Goal: Task Accomplishment & Management: Manage account settings

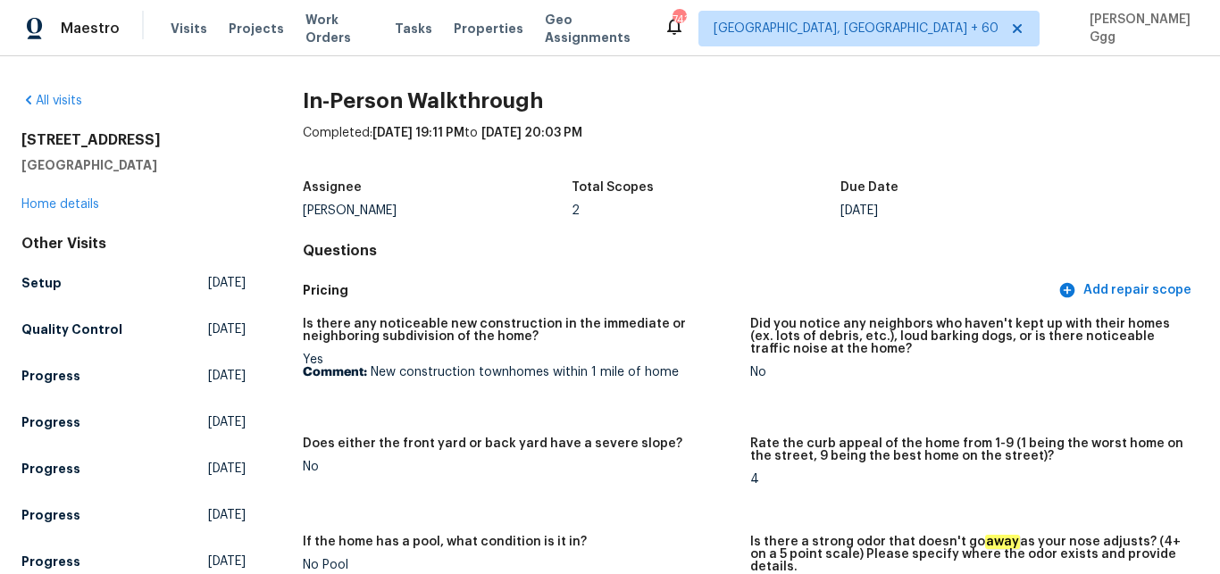
scroll to position [450, 0]
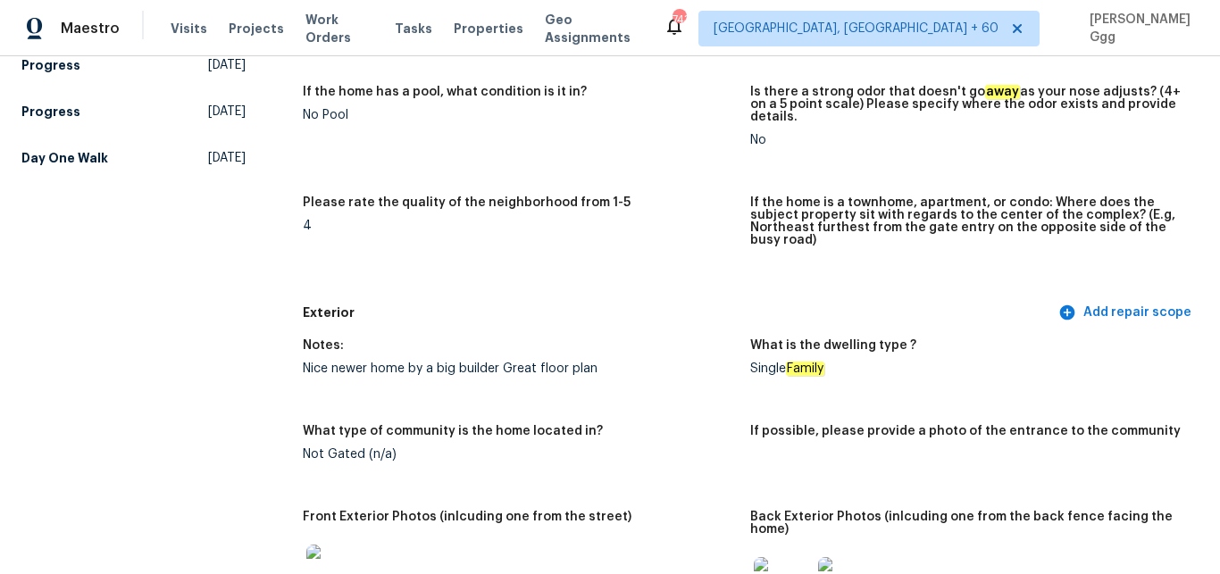
click at [188, 29] on span "Visits" at bounding box center [189, 29] width 37 height 18
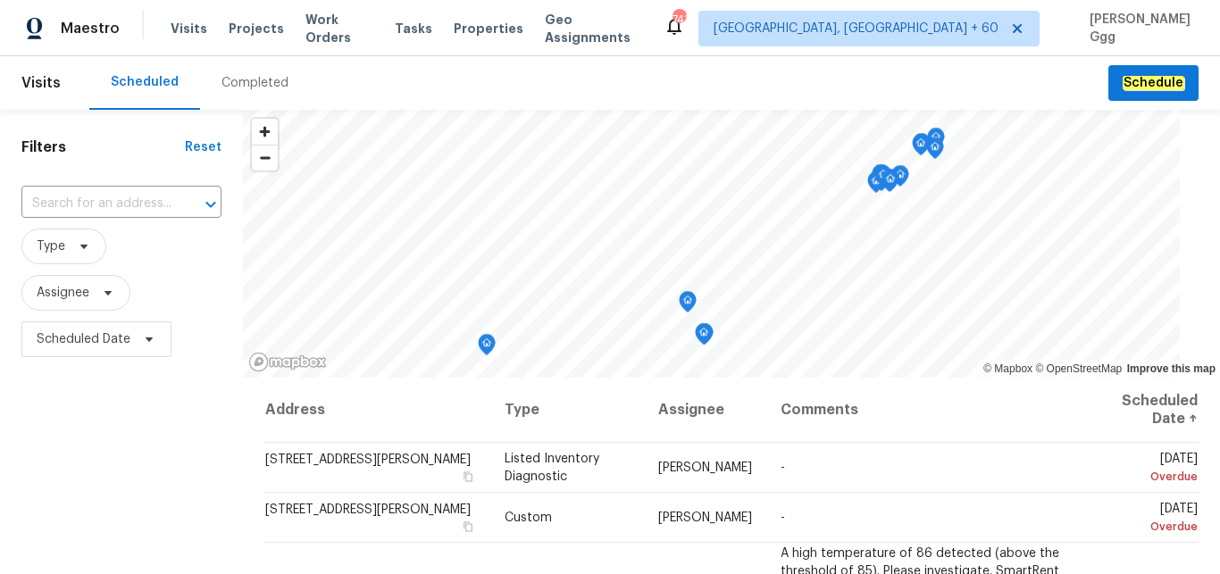
click at [249, 79] on div "Completed" at bounding box center [254, 83] width 67 height 18
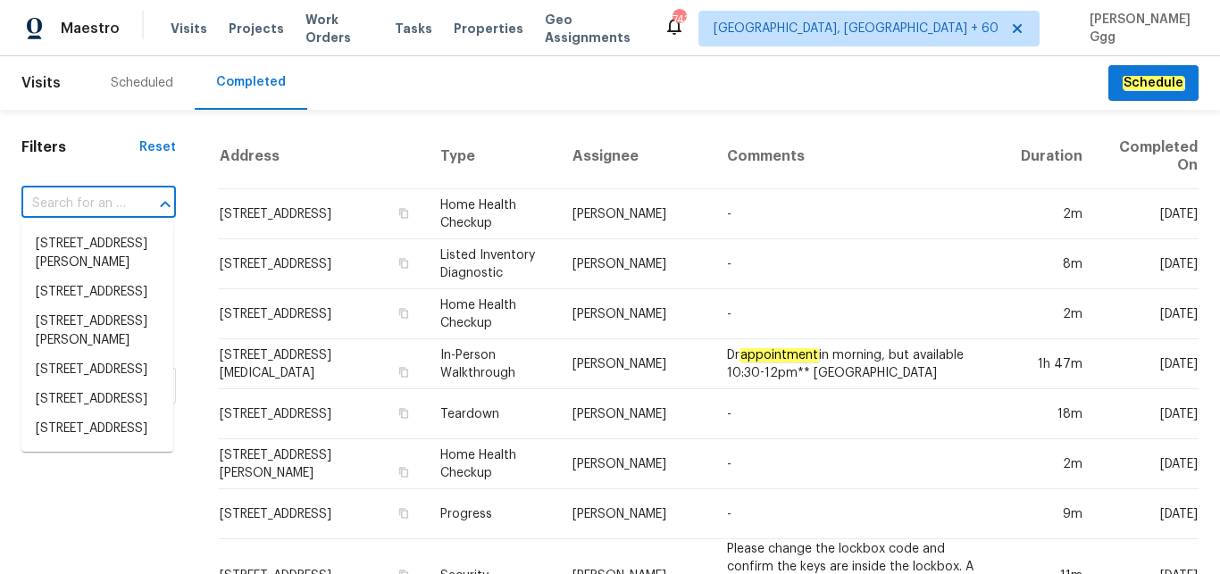
paste input "[STREET_ADDRESS][DATE]"
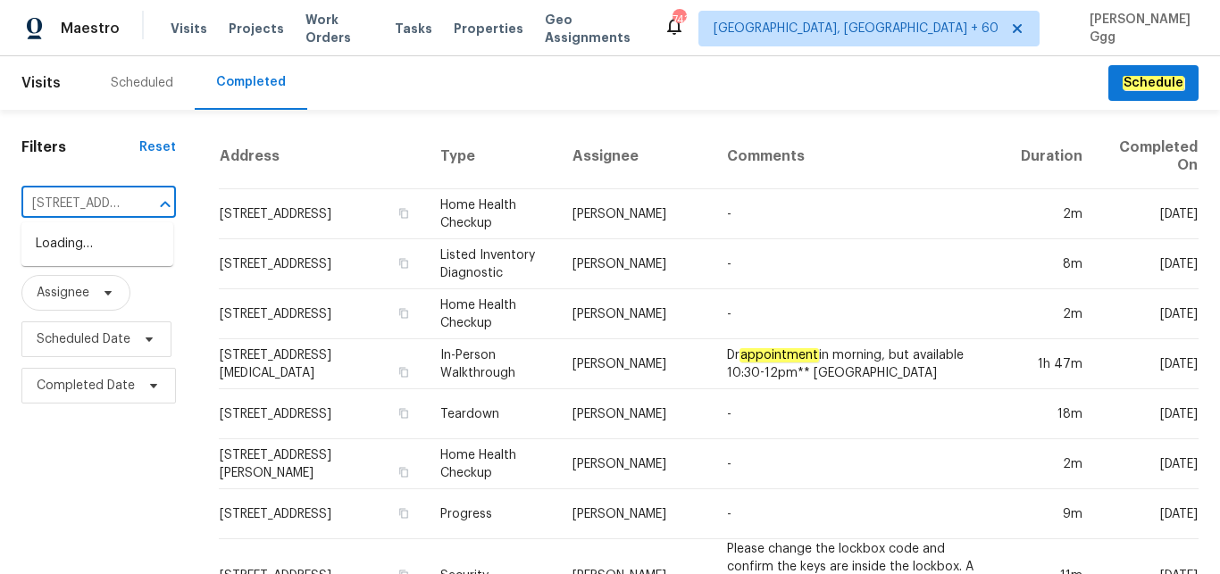
type input "[STREET_ADDRESS][DATE]"
click at [61, 252] on li "[STREET_ADDRESS][DATE]" at bounding box center [97, 254] width 152 height 48
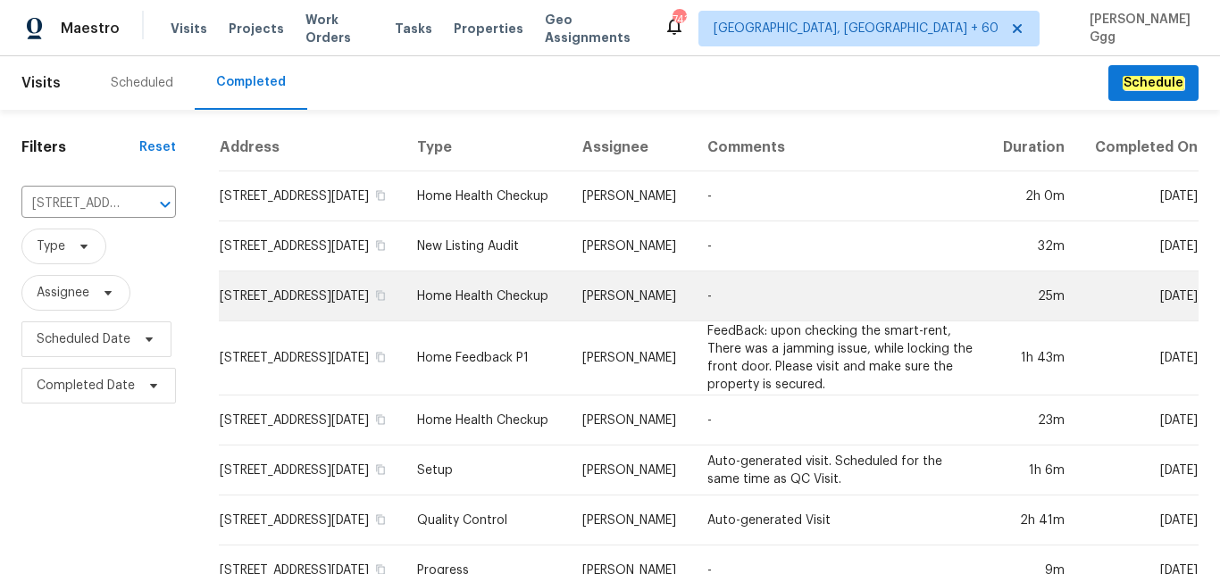
scroll to position [75, 0]
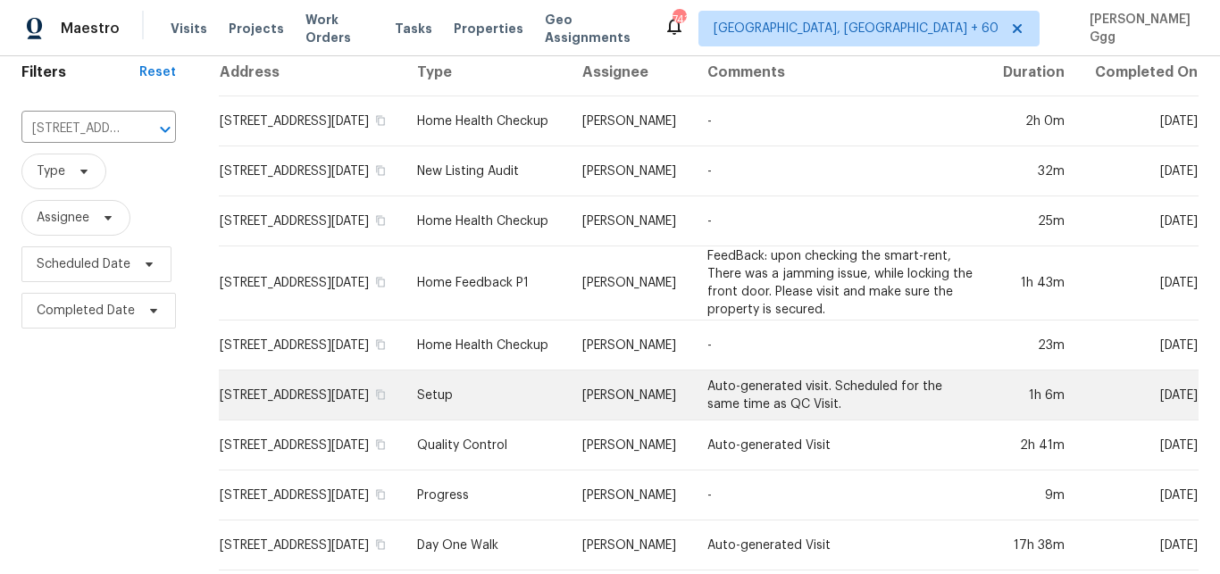
click at [485, 403] on td "Setup" at bounding box center [485, 396] width 165 height 50
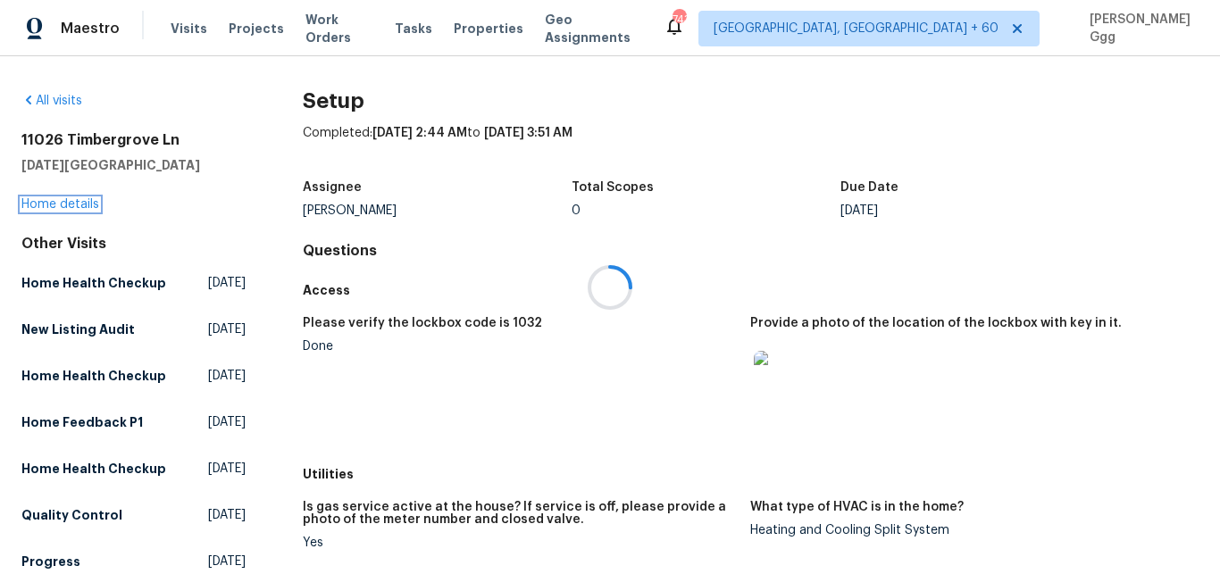
click at [61, 205] on link "Home details" at bounding box center [60, 204] width 78 height 13
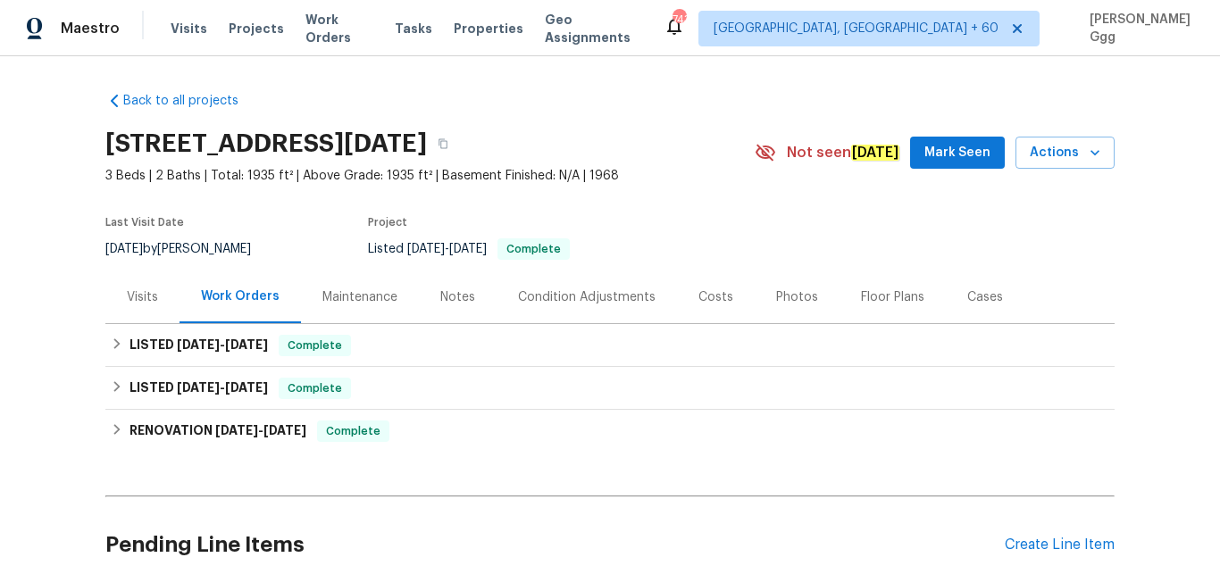
click at [785, 295] on div "Photos" at bounding box center [797, 297] width 42 height 18
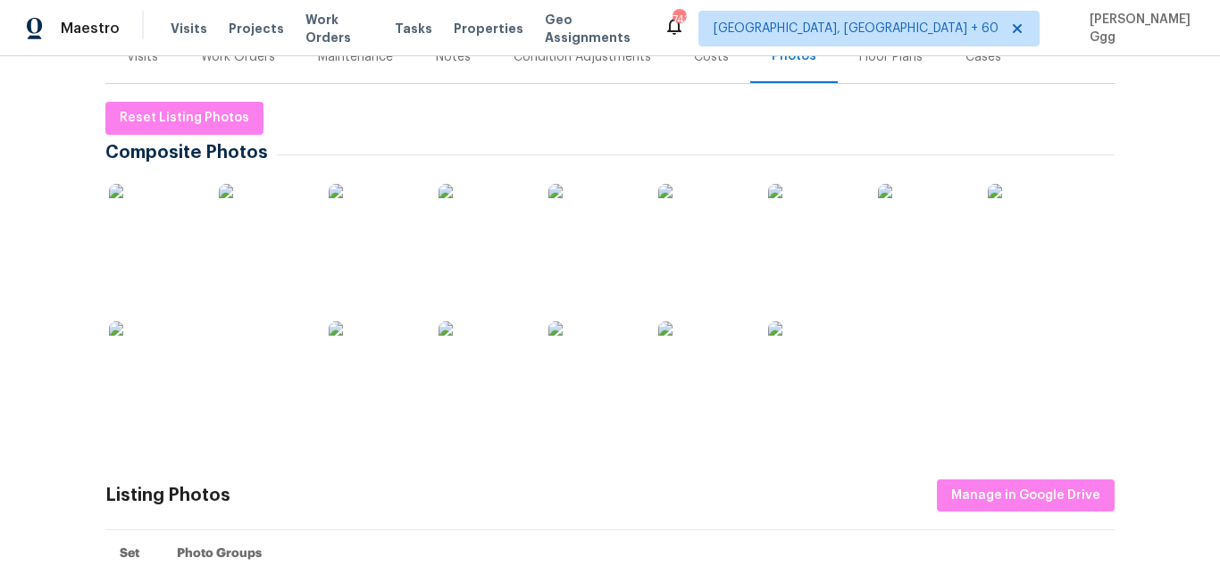
scroll to position [375, 0]
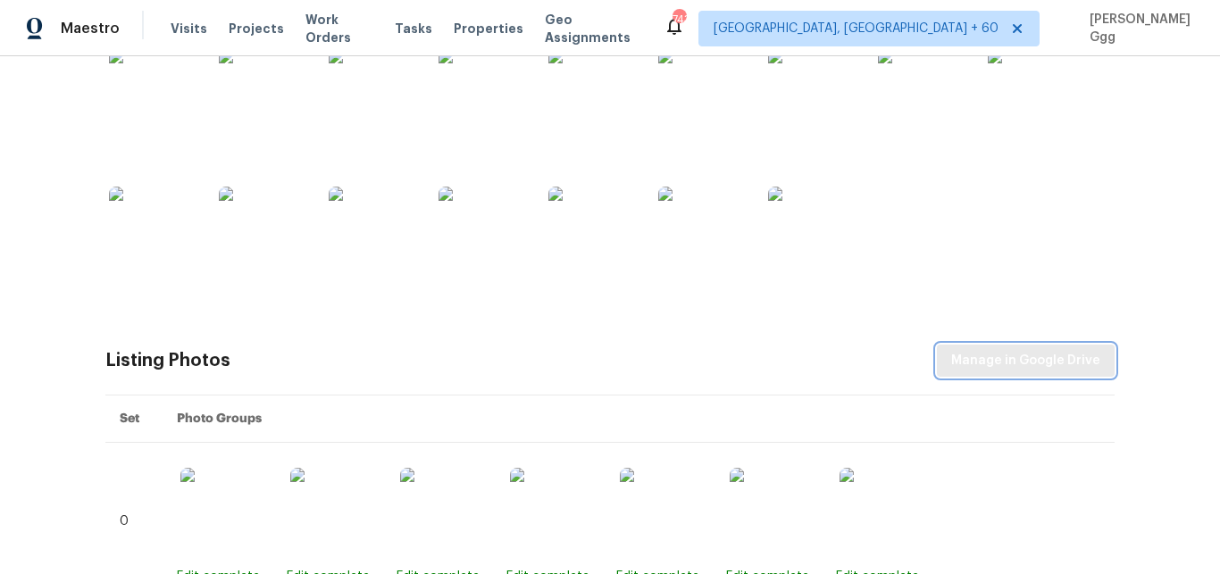
click at [996, 353] on span "Manage in Google Drive" at bounding box center [1025, 361] width 149 height 22
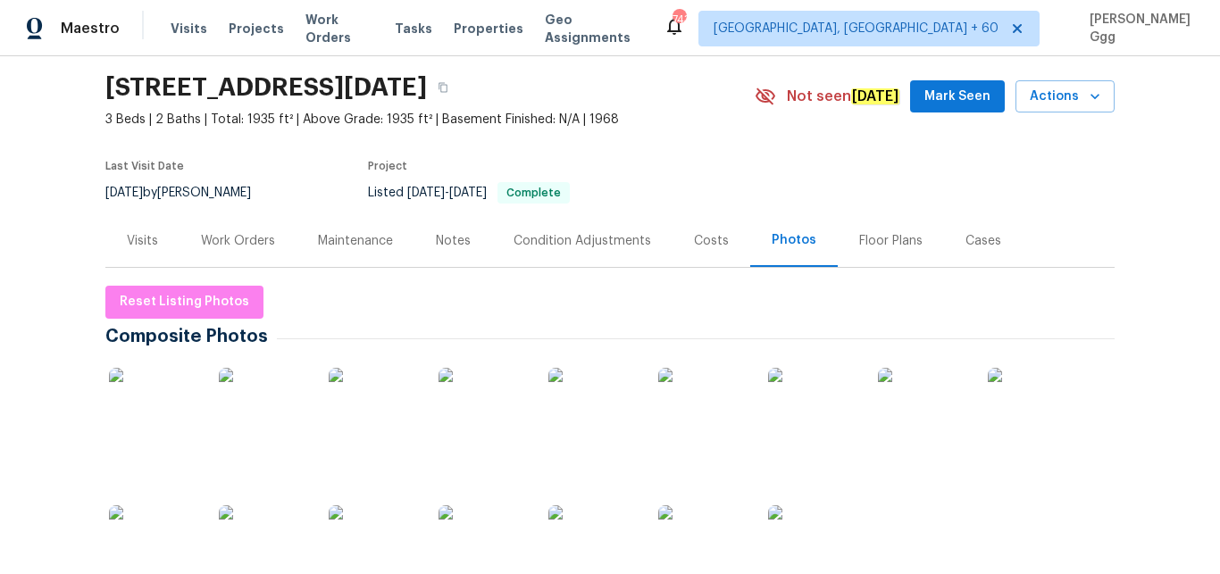
scroll to position [0, 0]
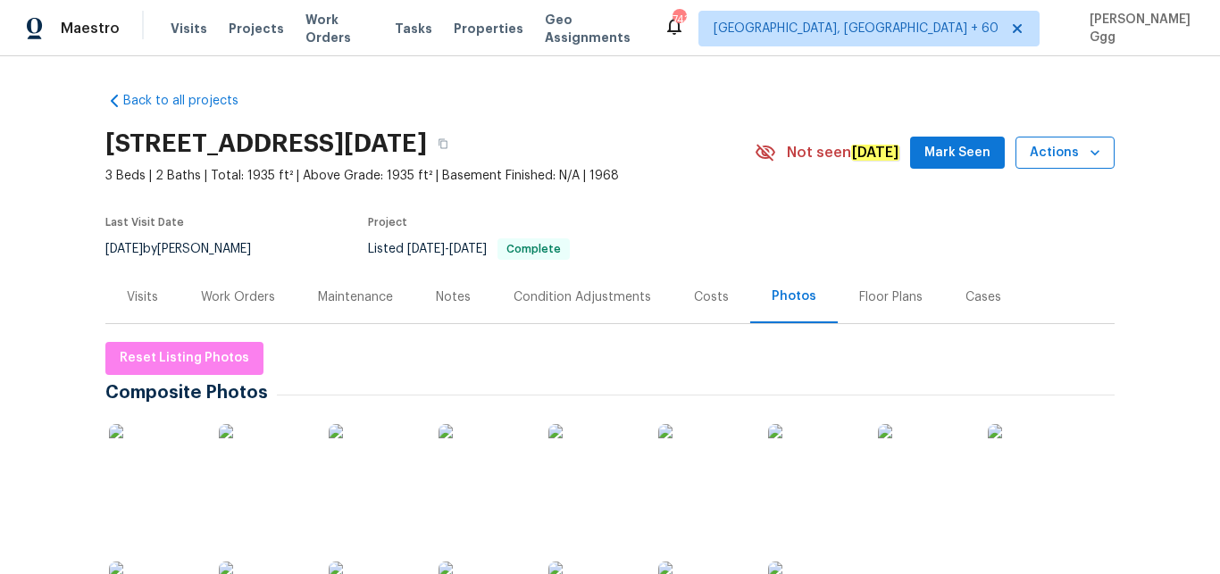
click at [1090, 153] on icon "button" at bounding box center [1094, 152] width 9 height 5
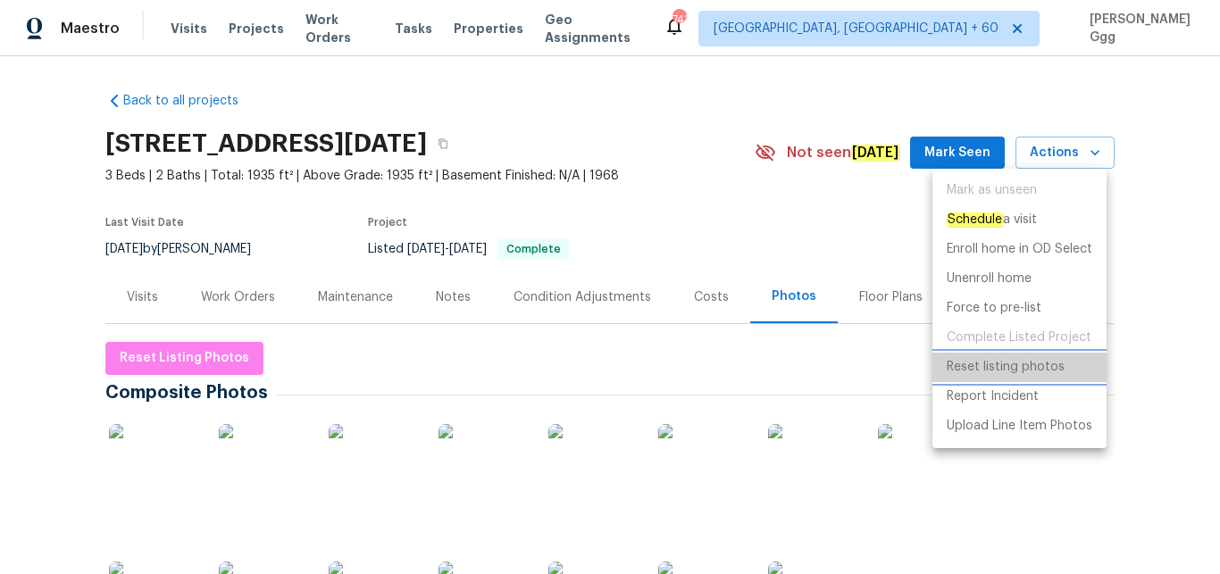
click at [1022, 368] on p "Reset listing photos" at bounding box center [1006, 367] width 118 height 19
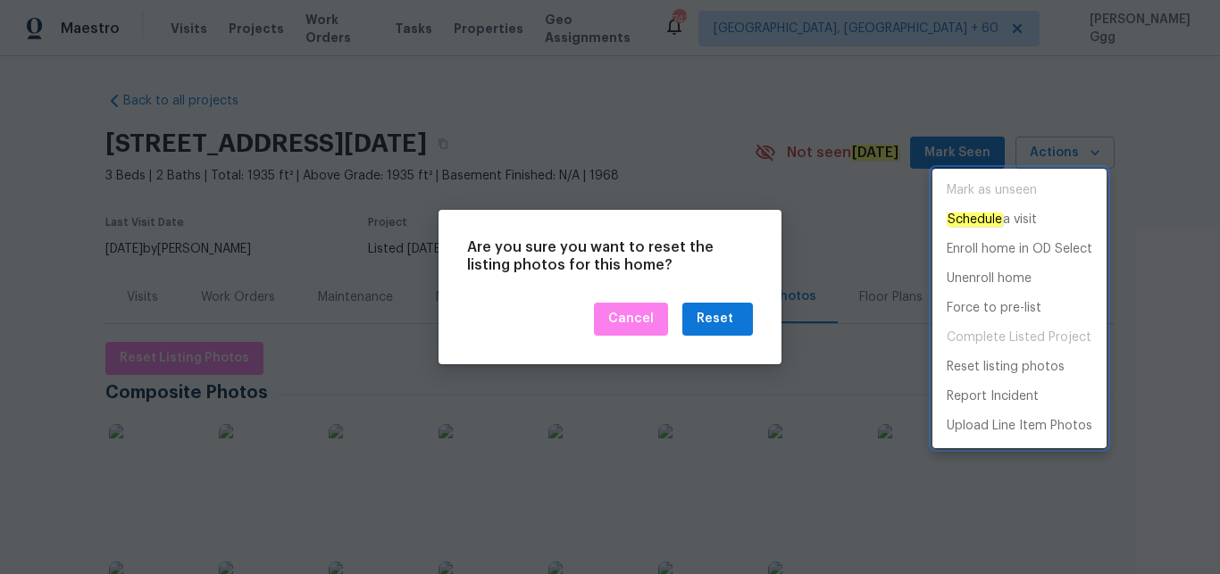
click at [734, 314] on div at bounding box center [610, 287] width 1220 height 574
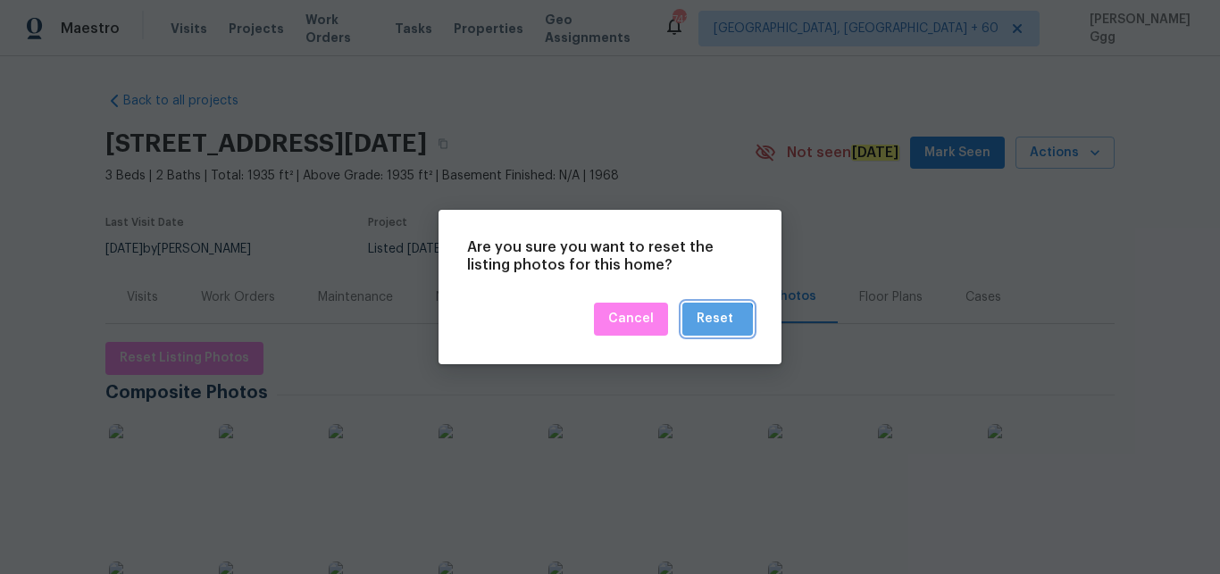
click at [714, 321] on div "Reset" at bounding box center [715, 319] width 37 height 22
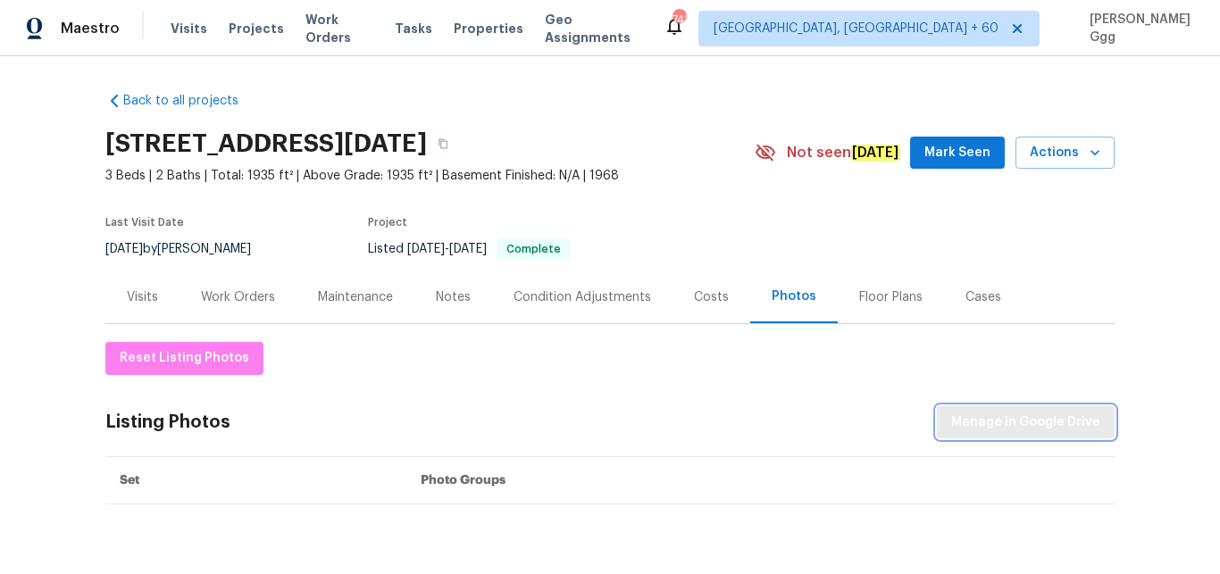
click at [990, 430] on span "Manage in Google Drive" at bounding box center [1025, 423] width 149 height 22
